Goal: Task Accomplishment & Management: Manage account settings

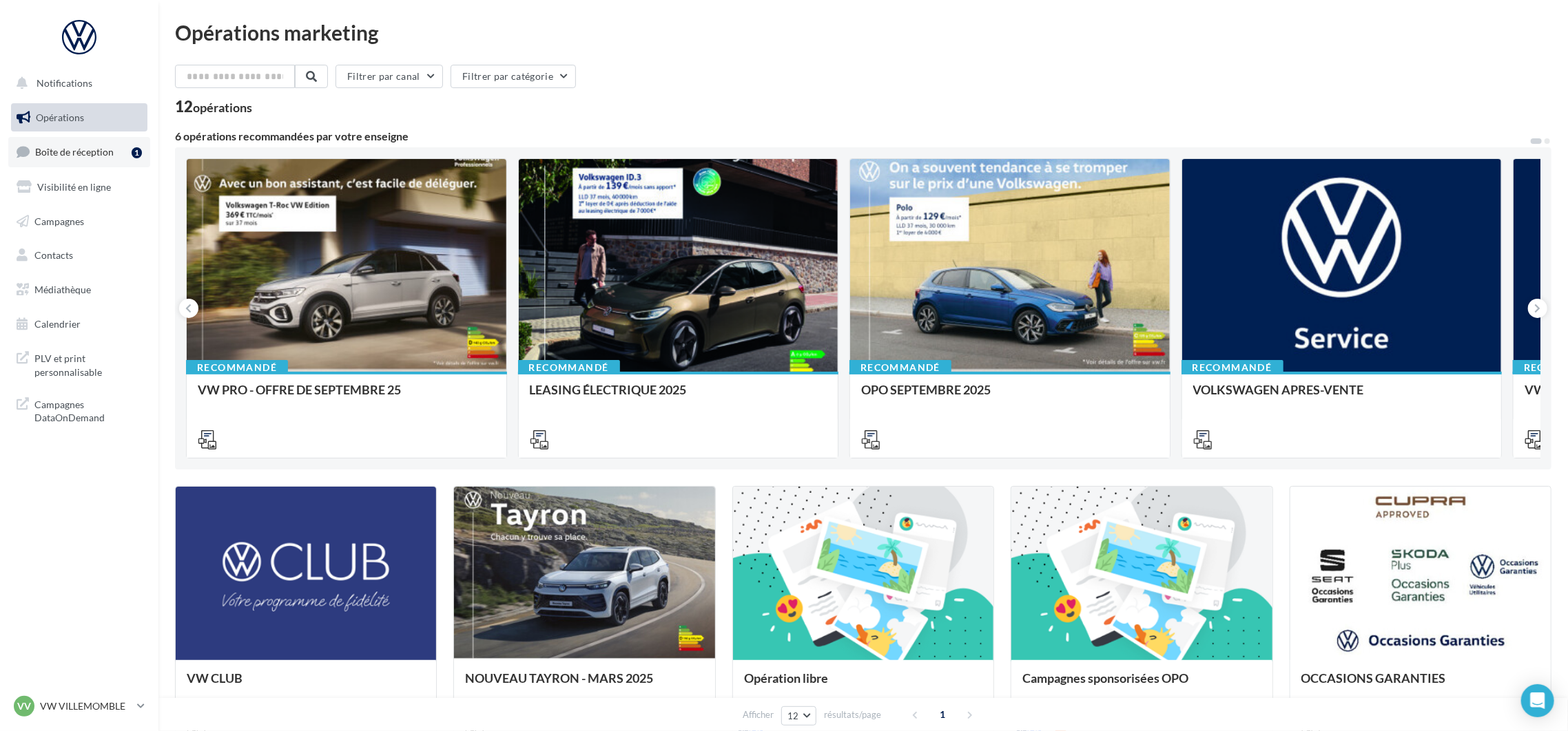
click at [96, 163] on link "Boîte de réception 1" at bounding box center [80, 151] width 142 height 30
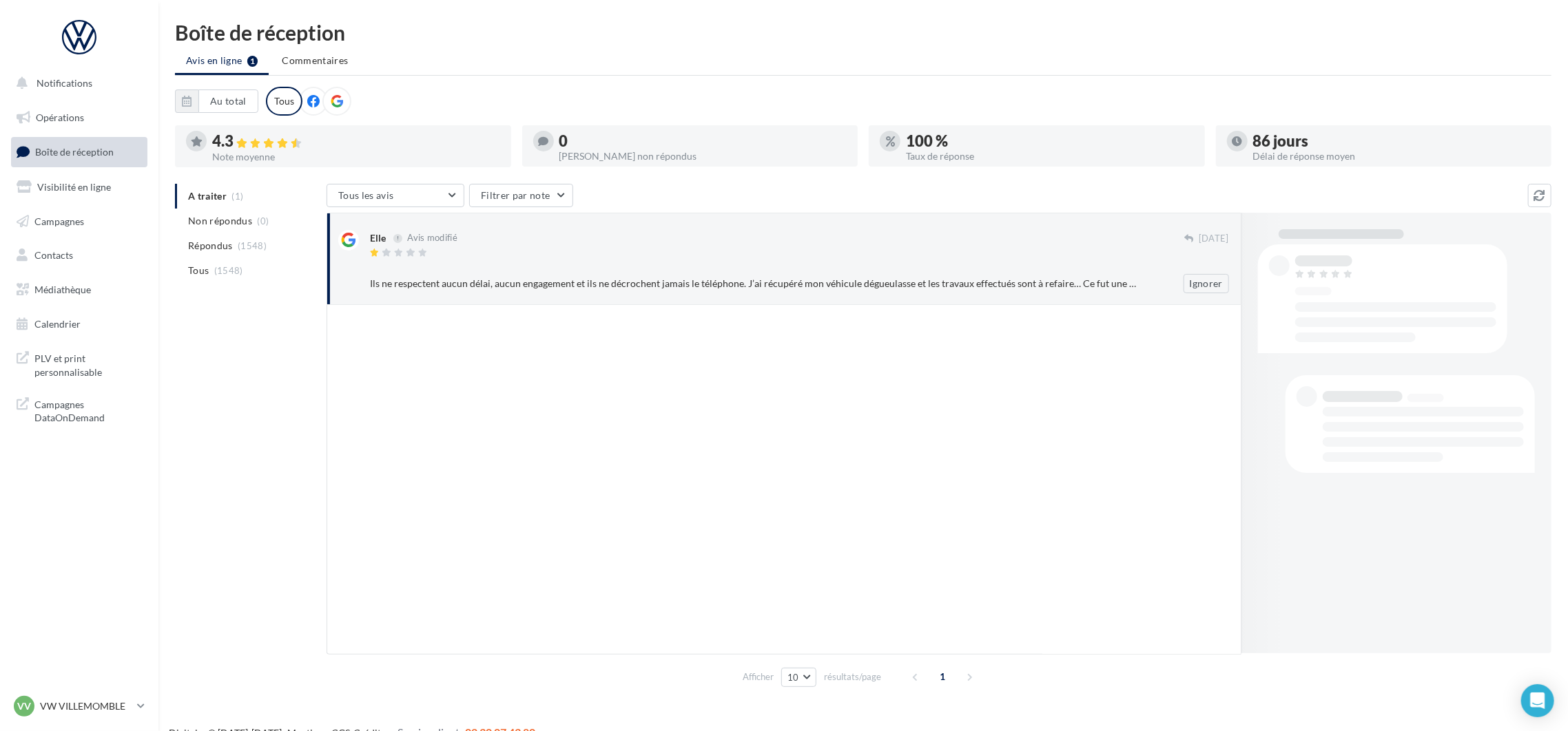
click at [600, 263] on div at bounding box center [799, 267] width 859 height 9
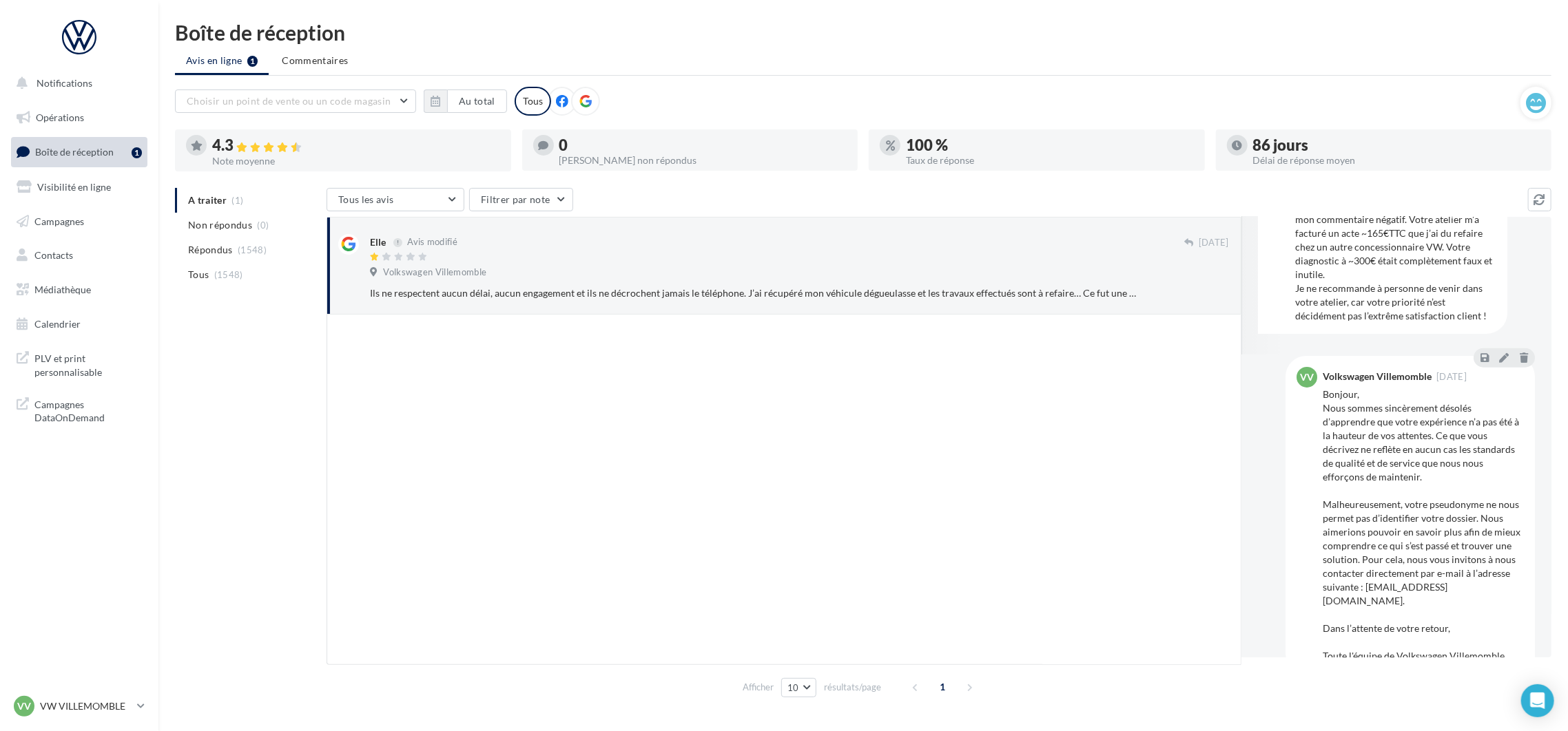
scroll to position [336, 0]
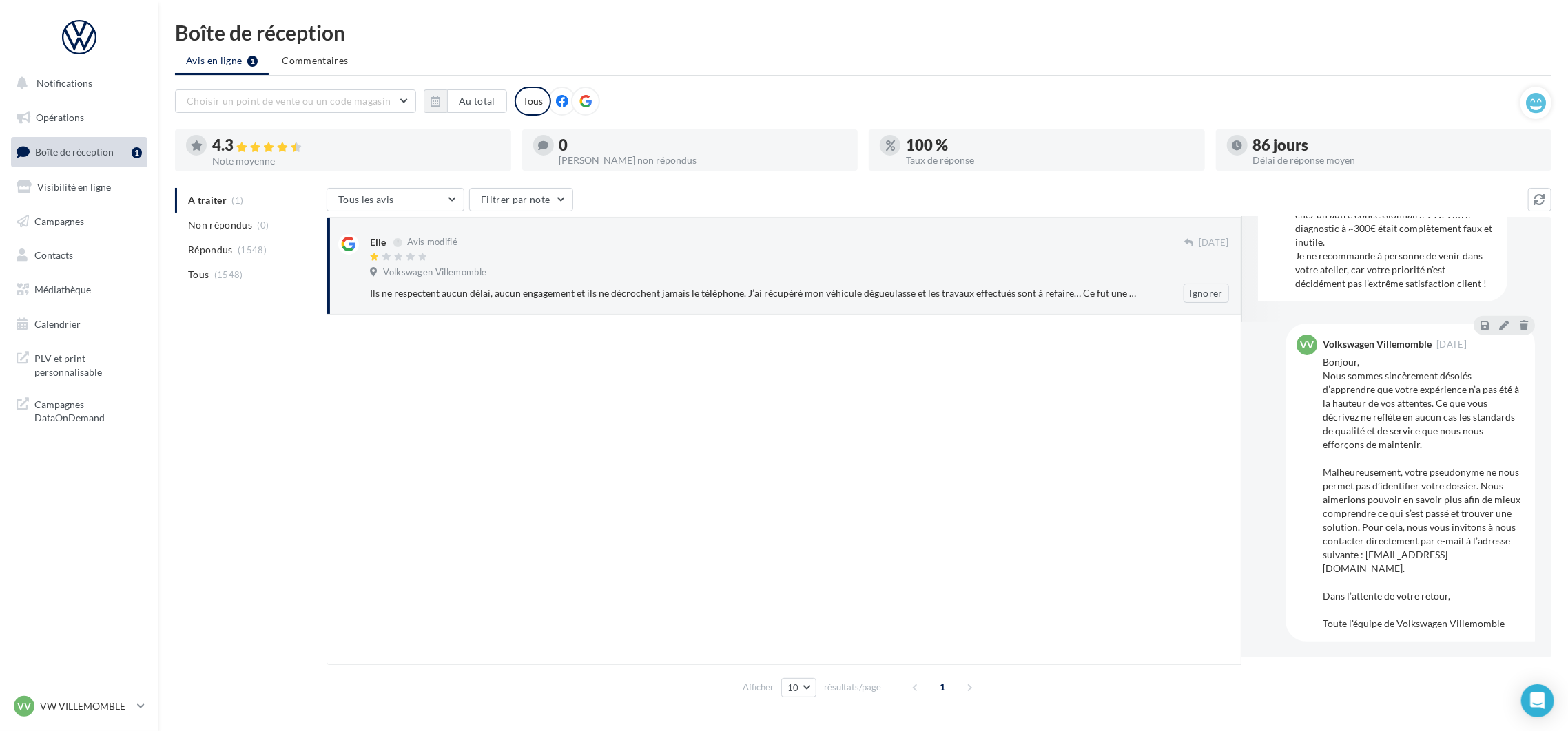
click at [634, 250] on div "Elle Avis modifié" at bounding box center [777, 249] width 815 height 29
click at [516, 249] on div "Elle Avis modifié" at bounding box center [777, 241] width 815 height 15
click at [1188, 294] on button "Ignorer" at bounding box center [1205, 293] width 45 height 19
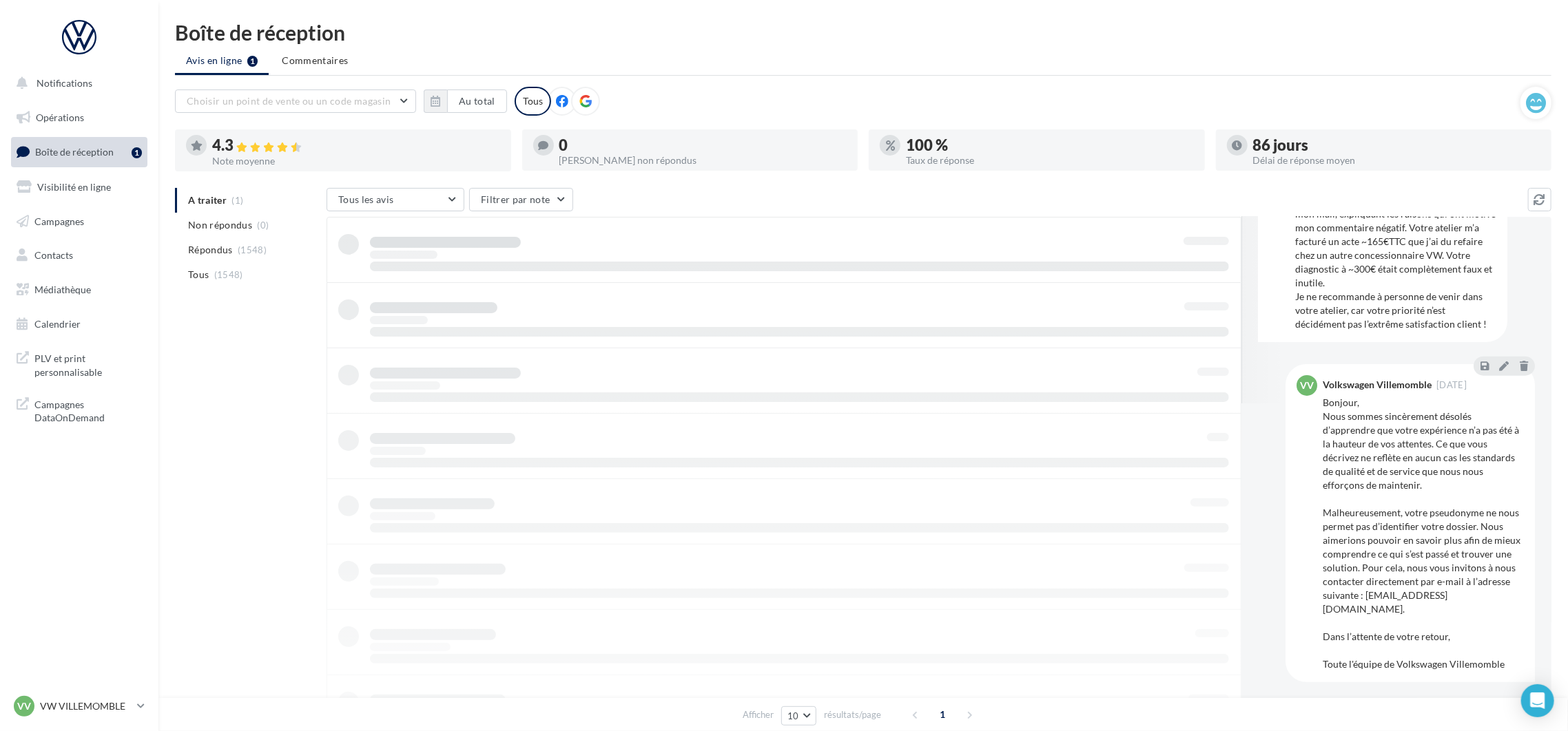
scroll to position [295, 0]
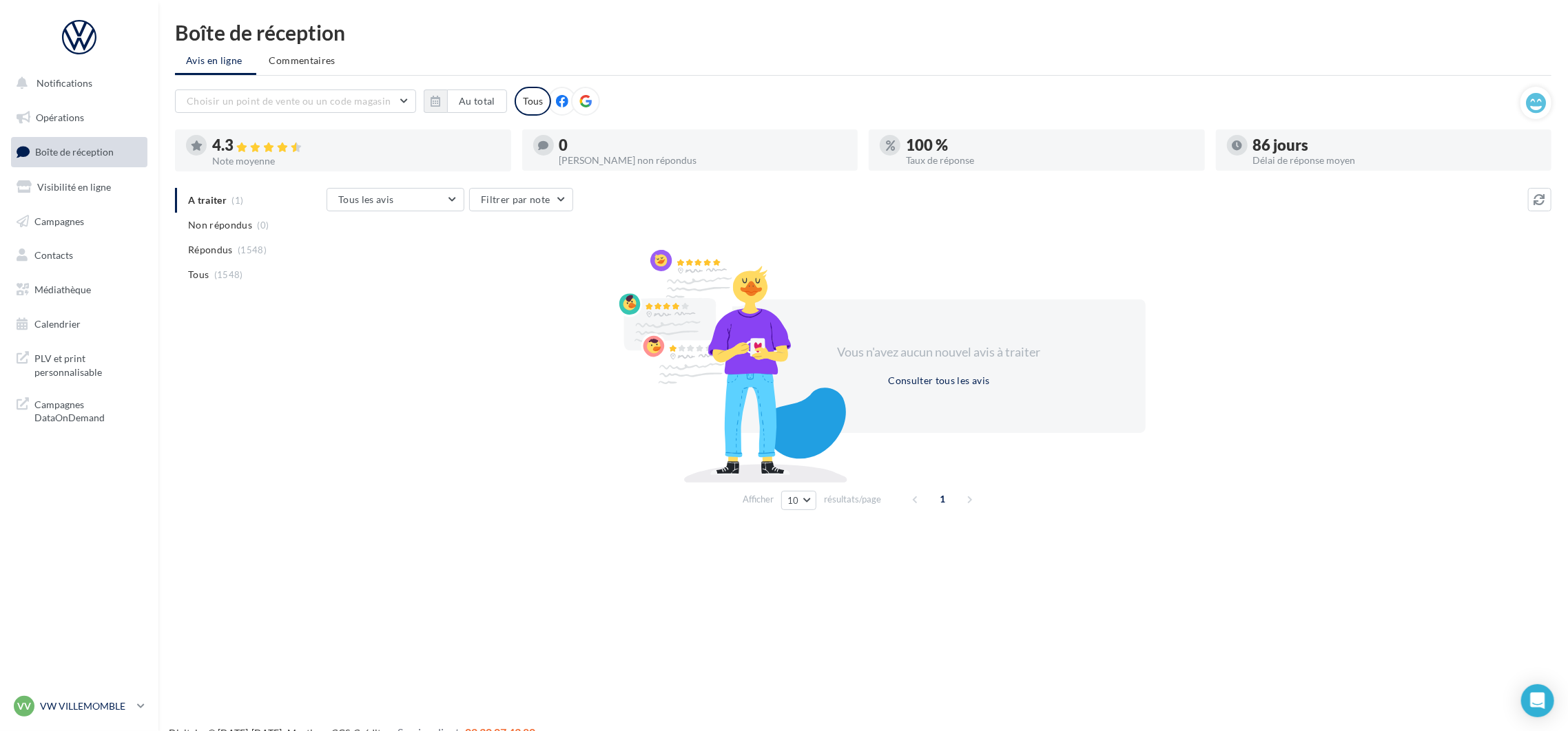
click at [111, 704] on p "VW VILLEMOMBLE" at bounding box center [86, 707] width 92 height 14
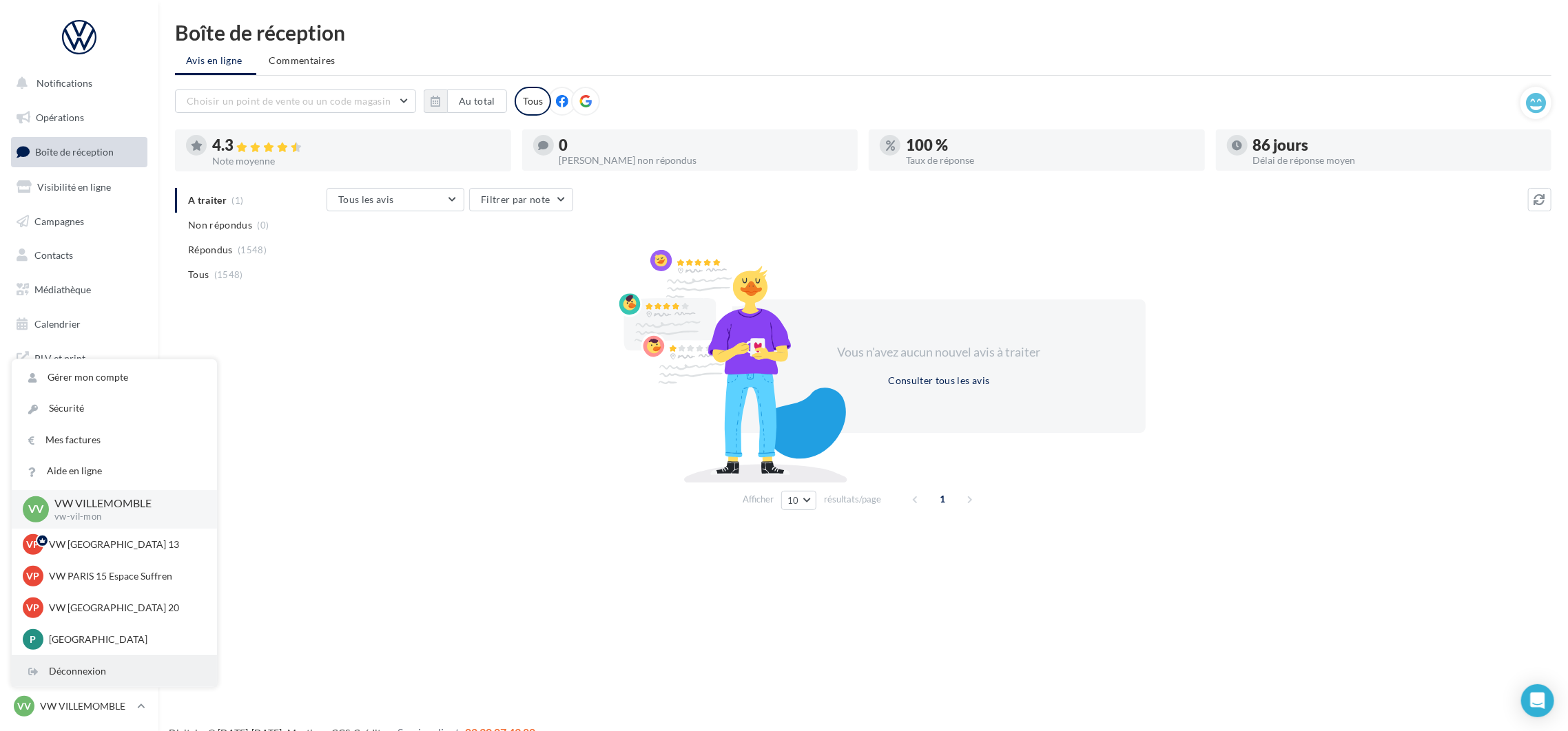
click at [84, 687] on div "Déconnexion" at bounding box center [114, 671] width 205 height 31
